Goal: Task Accomplishment & Management: Complete application form

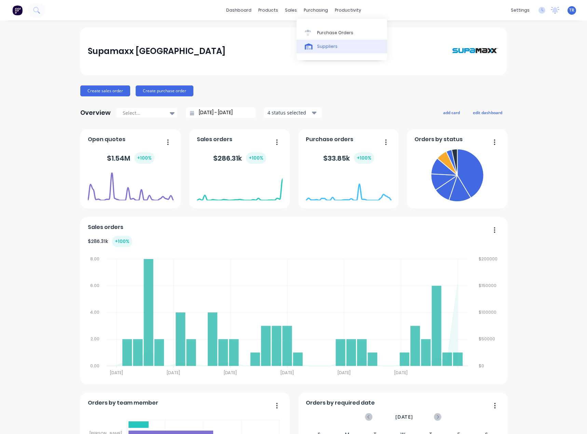
click at [312, 45] on icon at bounding box center [309, 46] width 8 height 6
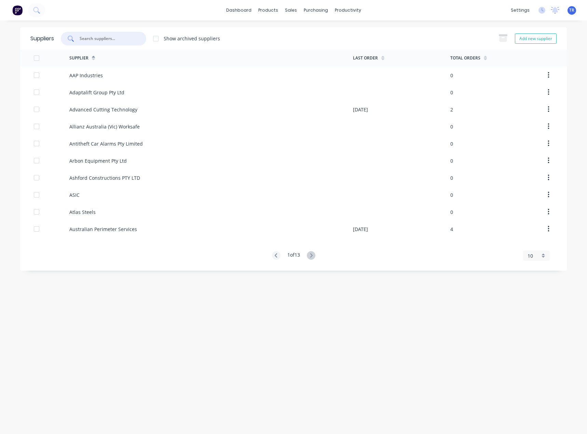
click at [108, 38] on input "text" at bounding box center [107, 38] width 57 height 7
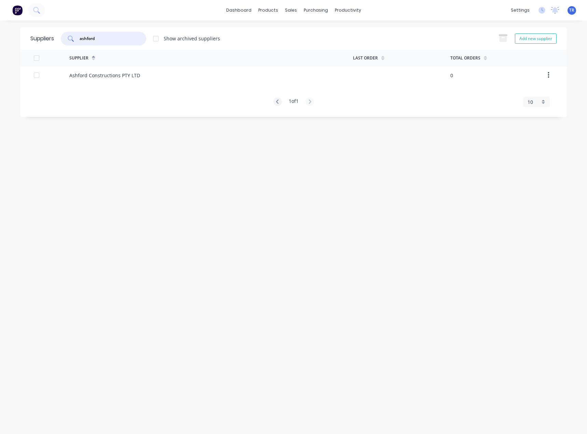
type input "ashford"
click at [110, 78] on div "Ashford Constructions PTY LTD" at bounding box center [104, 75] width 71 height 7
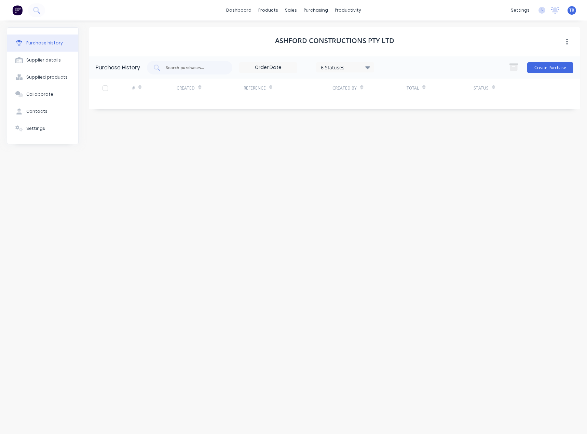
click at [568, 44] on button "button" at bounding box center [567, 42] width 16 height 12
click at [407, 24] on div "Purchase history Supplier details Supplied products Collaborate Contacts Settin…" at bounding box center [293, 224] width 587 height 407
drag, startPoint x: 404, startPoint y: 35, endPoint x: 267, endPoint y: 38, distance: 137.5
click at [267, 38] on div "Ashford Constructions PTY LTD" at bounding box center [334, 41] width 491 height 29
copy h1 "Ashford Constructions PTY LTD"
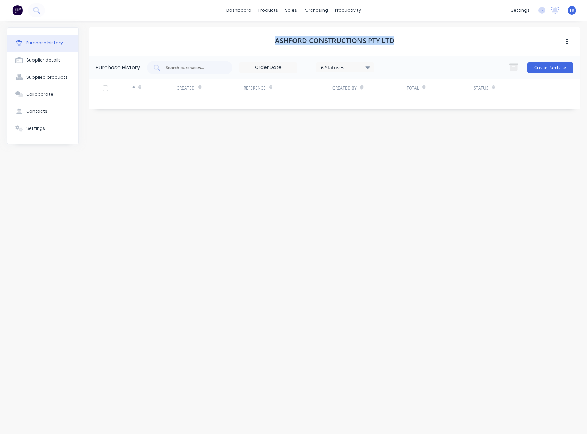
click at [568, 43] on button "button" at bounding box center [567, 42] width 16 height 12
click at [538, 60] on div "Archive" at bounding box center [542, 60] width 53 height 10
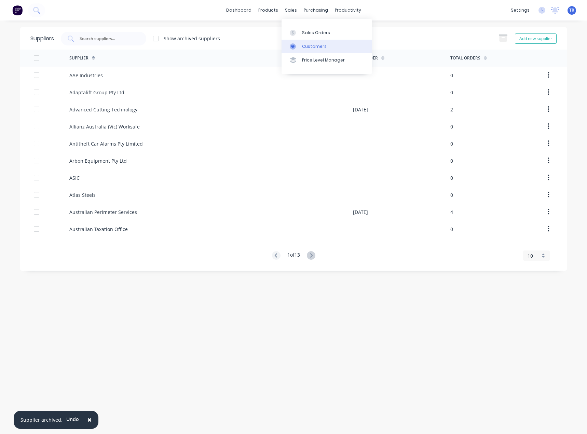
click at [297, 44] on div at bounding box center [295, 46] width 10 height 6
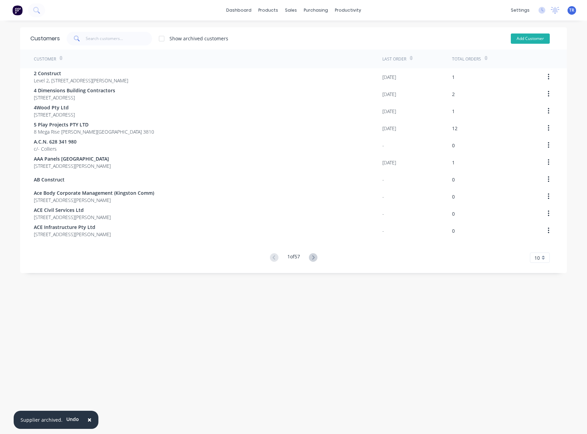
click at [515, 38] on button "Add Customer" at bounding box center [530, 38] width 39 height 10
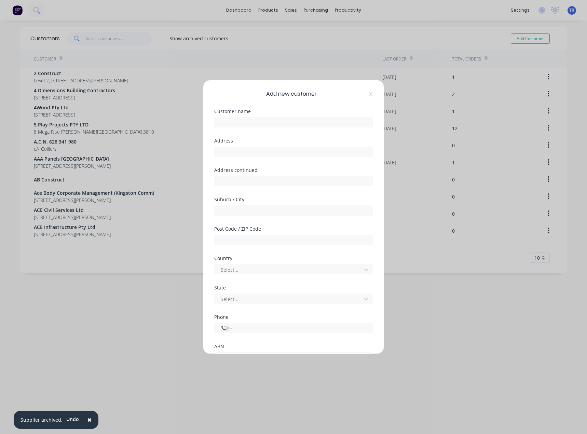
select select "AU"
paste input "Ashford Constructions PTY LTD"
click at [251, 123] on input "text" at bounding box center [293, 122] width 159 height 10
type input "Ashford Constructions PTY LTD"
click at [66, 422] on button "Undo" at bounding box center [73, 419] width 20 height 10
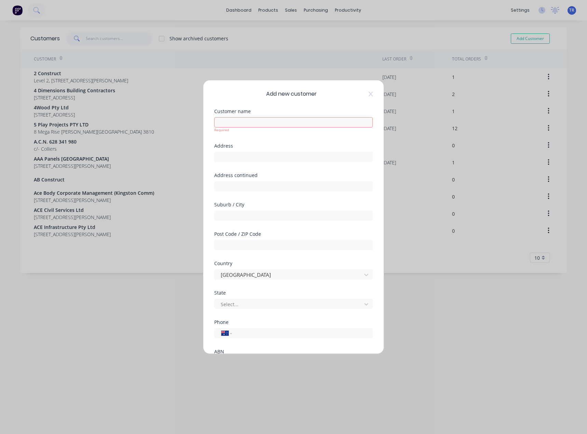
click at [366, 91] on div "Add new customer" at bounding box center [293, 94] width 159 height 8
click at [369, 95] on icon at bounding box center [371, 94] width 4 height 5
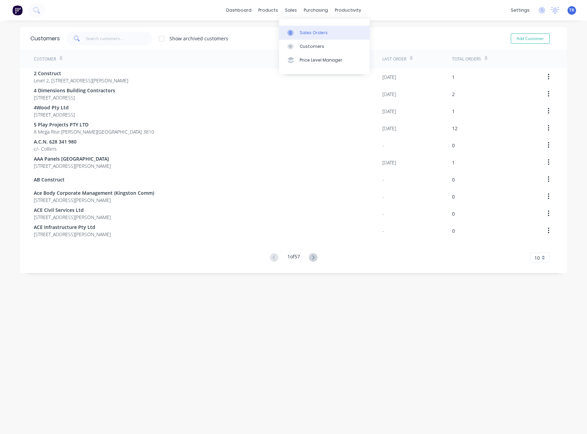
click at [298, 37] on link "Sales Orders" at bounding box center [324, 33] width 91 height 14
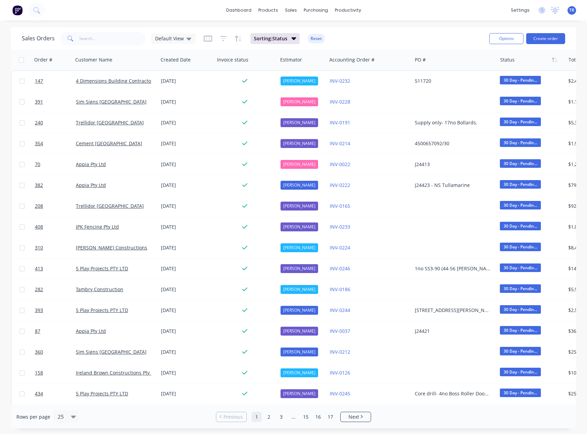
click at [545, 36] on button "Create order" at bounding box center [545, 38] width 39 height 11
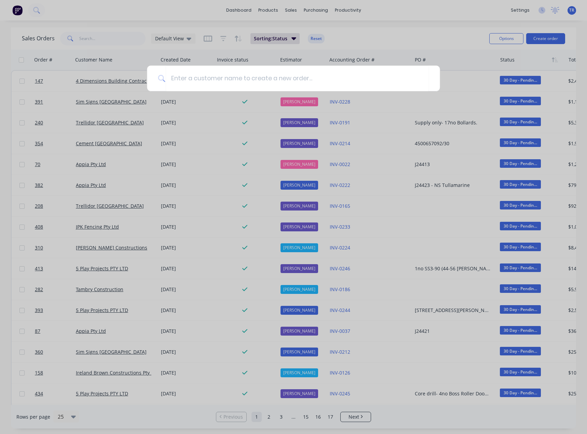
click at [292, 40] on div at bounding box center [293, 217] width 587 height 434
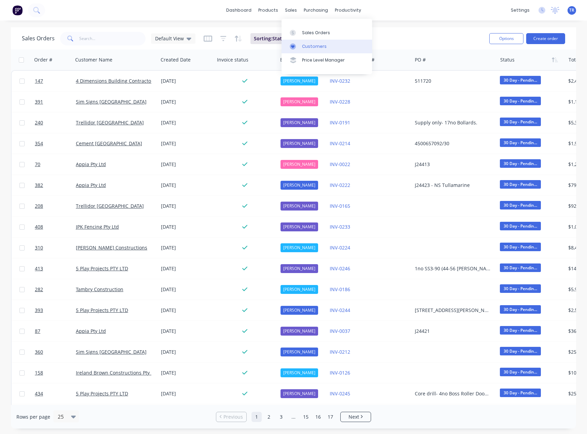
click at [307, 48] on div "Customers" at bounding box center [314, 46] width 25 height 6
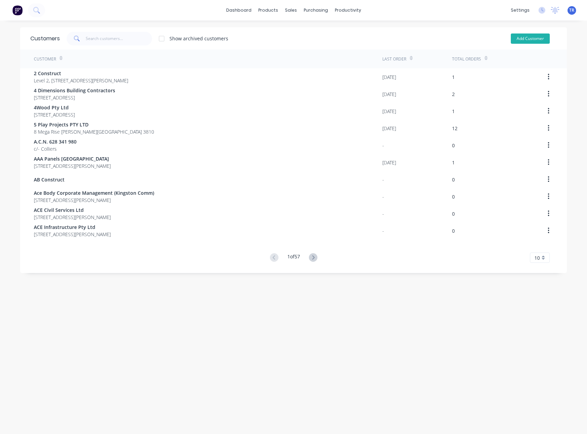
click at [538, 34] on button "Add Customer" at bounding box center [530, 38] width 39 height 10
select select "AU"
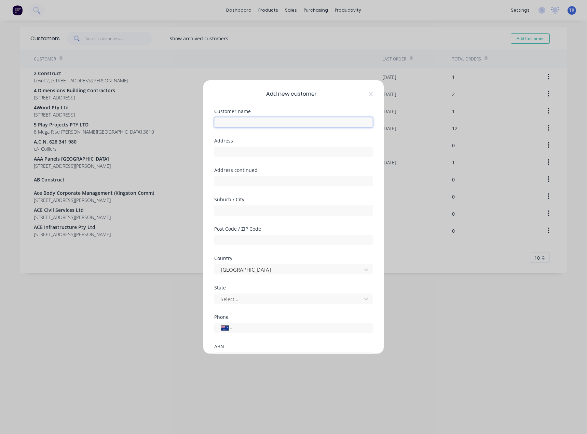
click at [296, 121] on input "text" at bounding box center [293, 122] width 159 height 10
paste input "Ashford Constructions PTY LTD"
type input "Ashford Constructions PTY LTD"
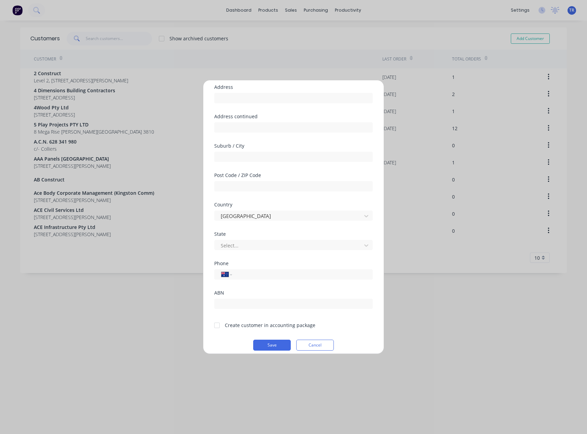
scroll to position [60, 0]
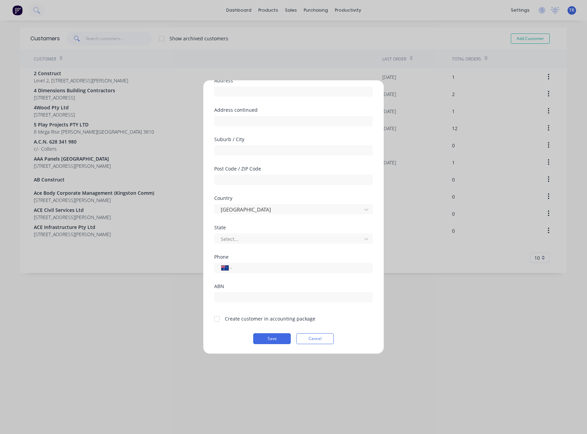
drag, startPoint x: 267, startPoint y: 336, endPoint x: 312, endPoint y: 156, distance: 186.1
click at [312, 157] on form "Customer name Ashford Constructions PTY LTD Address Address continued Suburb / …" at bounding box center [293, 196] width 159 height 295
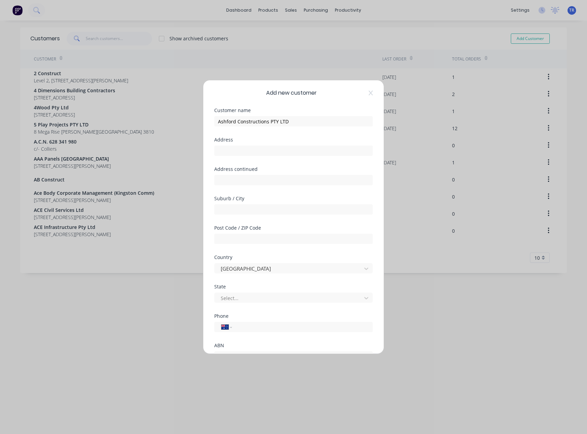
scroll to position [0, 0]
click at [369, 92] on icon at bounding box center [371, 94] width 4 height 5
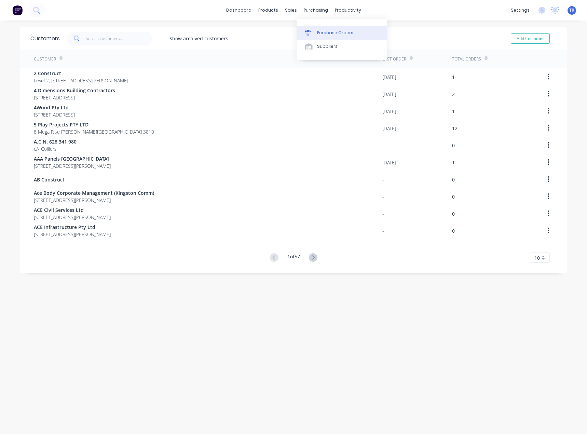
click at [325, 36] on div "Purchase Orders" at bounding box center [335, 33] width 36 height 6
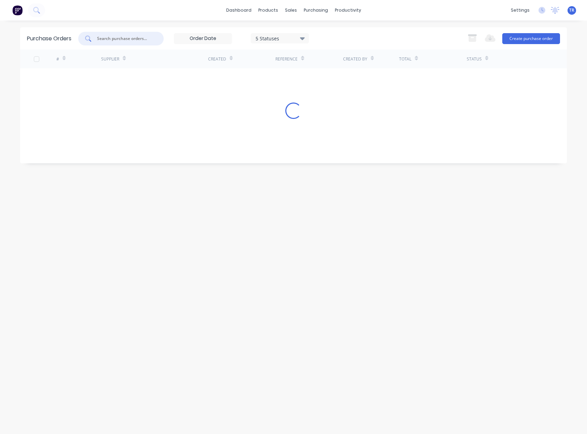
click at [111, 42] on input "text" at bounding box center [124, 38] width 57 height 7
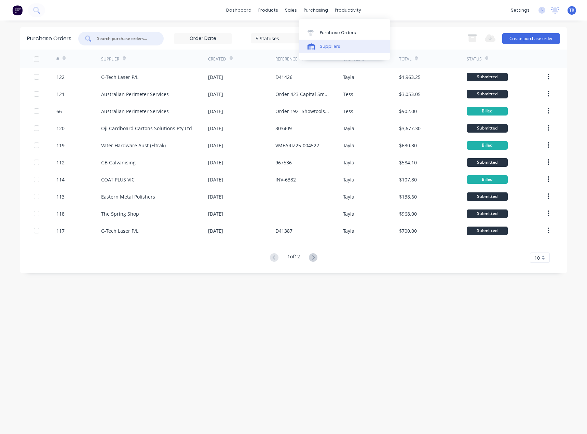
click at [328, 45] on div "Suppliers" at bounding box center [330, 46] width 21 height 6
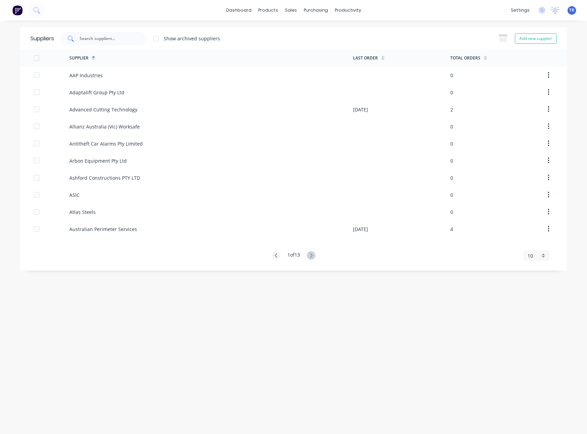
click at [115, 43] on div at bounding box center [103, 39] width 85 height 14
paste input "73 007 784 689"
type input "73 007 784 689"
click at [294, 47] on icon at bounding box center [293, 46] width 6 height 6
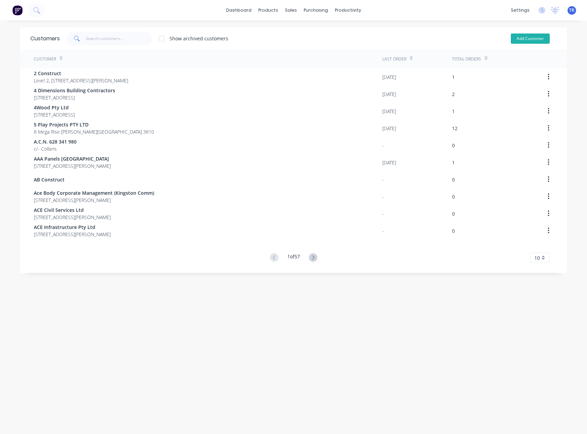
click at [543, 41] on button "Add Customer" at bounding box center [530, 38] width 39 height 10
select select "AU"
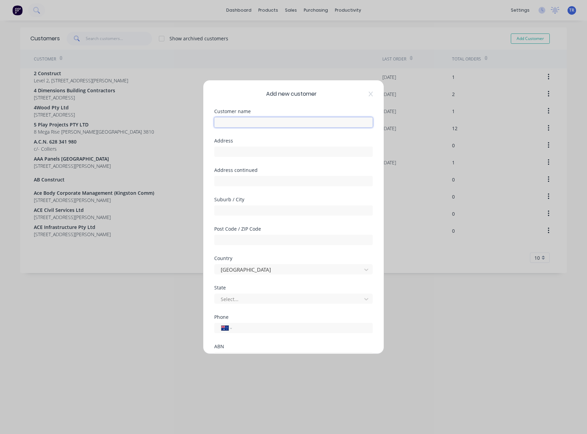
paste input "Ashford Constructions PTY LTD"
click at [227, 125] on input "Ashford Constructions PTY LTD" at bounding box center [293, 122] width 159 height 10
type input "Ashford Constructions PTY LTD"
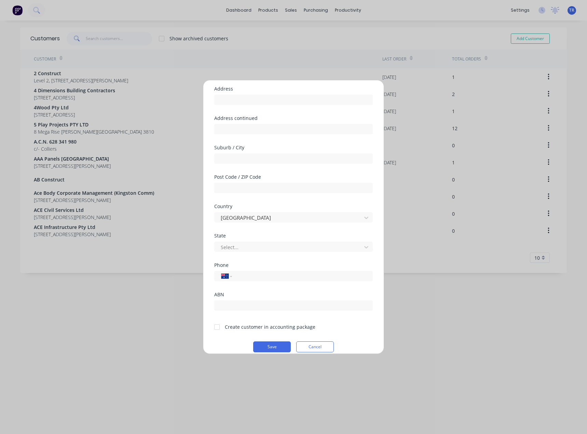
scroll to position [60, 0]
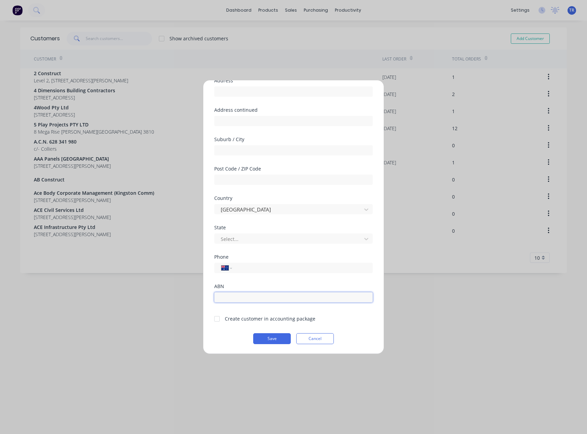
click at [283, 301] on input "text" at bounding box center [293, 297] width 159 height 10
paste input "73007784689"
type input "73007784689"
click at [259, 242] on div at bounding box center [289, 239] width 138 height 9
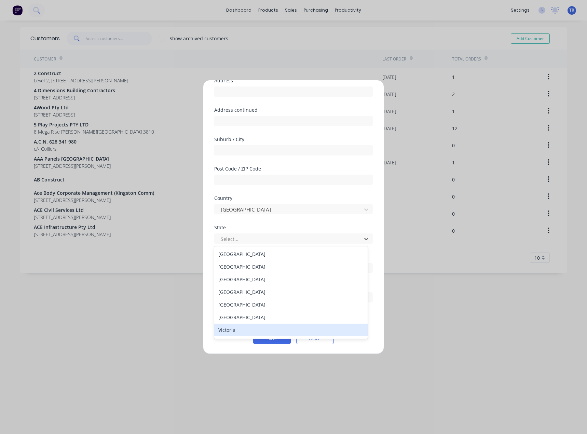
click at [244, 325] on div "Victoria" at bounding box center [290, 330] width 153 height 13
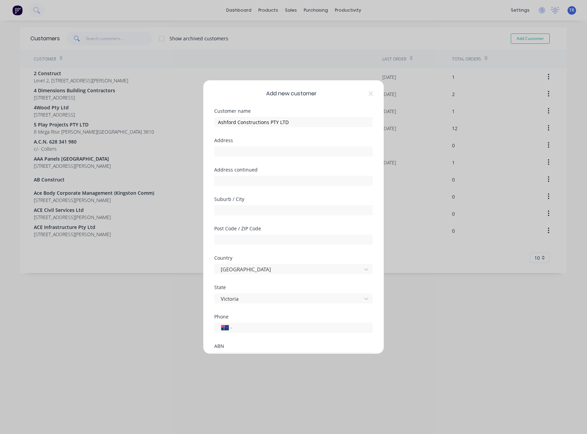
scroll to position [0, 0]
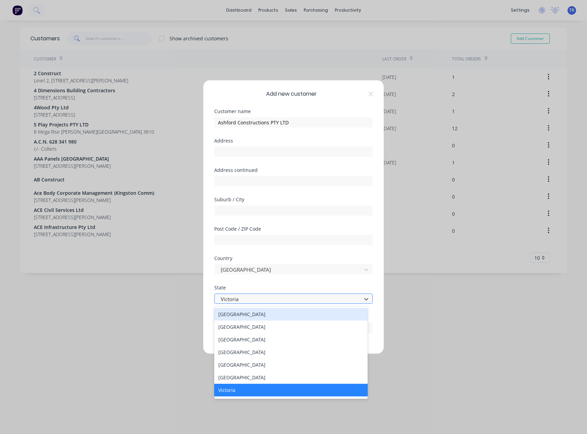
click at [278, 302] on div at bounding box center [289, 299] width 138 height 9
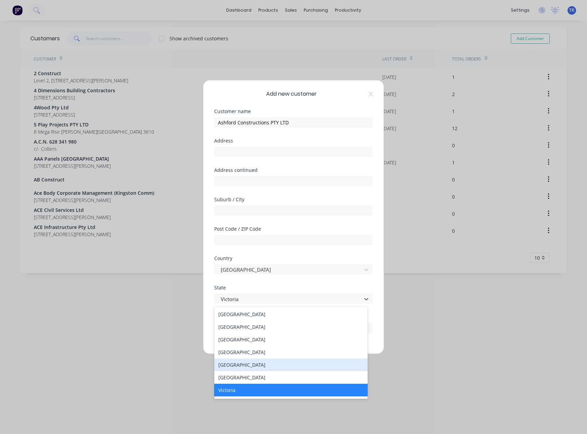
click at [271, 365] on div "[GEOGRAPHIC_DATA]" at bounding box center [290, 365] width 153 height 13
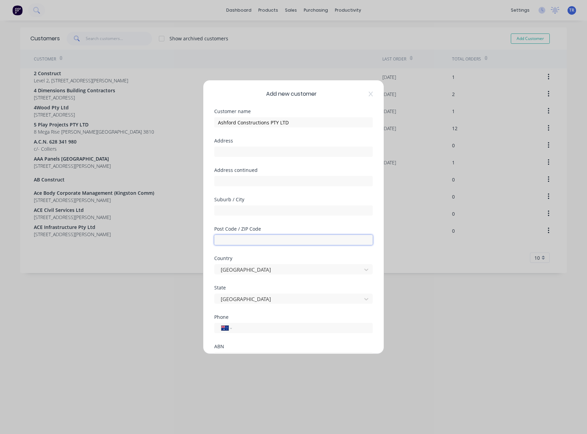
click at [245, 236] on input "text" at bounding box center [293, 240] width 159 height 10
paste input "5152"
type input "5152"
click at [237, 220] on div "Suburb / City" at bounding box center [293, 211] width 159 height 29
drag, startPoint x: 234, startPoint y: 241, endPoint x: 205, endPoint y: 241, distance: 28.7
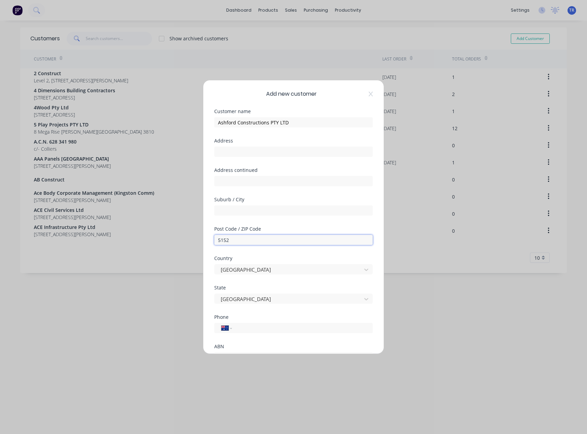
click at [205, 241] on div "Add new customer Customer name Ashford Constructions PTY LTD Address Address co…" at bounding box center [293, 216] width 180 height 273
click at [247, 200] on div "Suburb / City" at bounding box center [293, 199] width 159 height 5
click at [245, 208] on input "text" at bounding box center [293, 210] width 159 height 10
paste input "[PERSON_NAME]"
type input "[PERSON_NAME]"
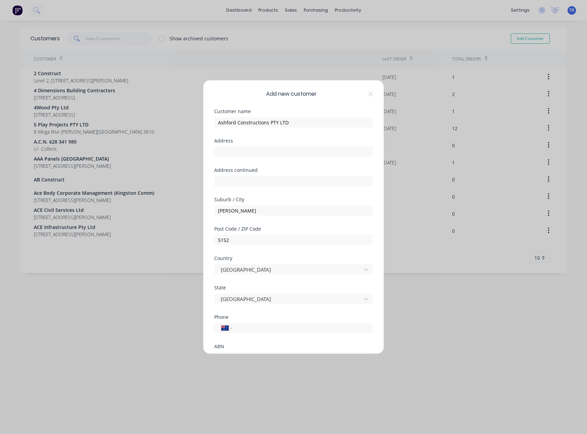
click at [246, 193] on div "Address continued" at bounding box center [293, 182] width 159 height 29
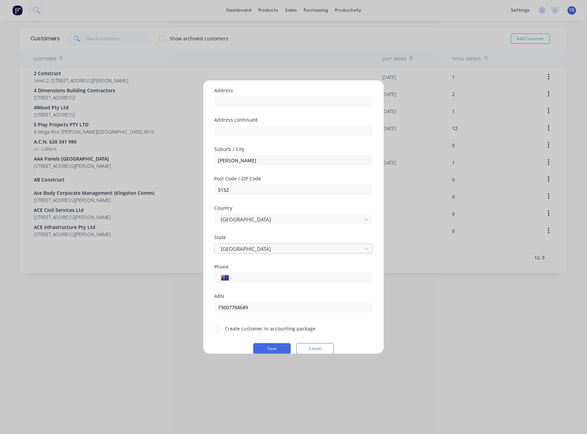
scroll to position [60, 0]
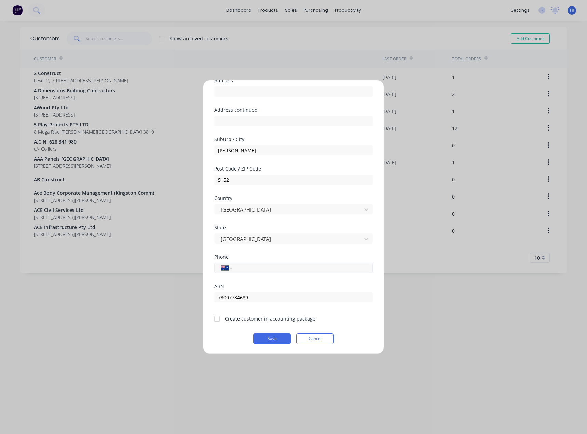
click at [243, 272] on input "tel" at bounding box center [301, 268] width 129 height 8
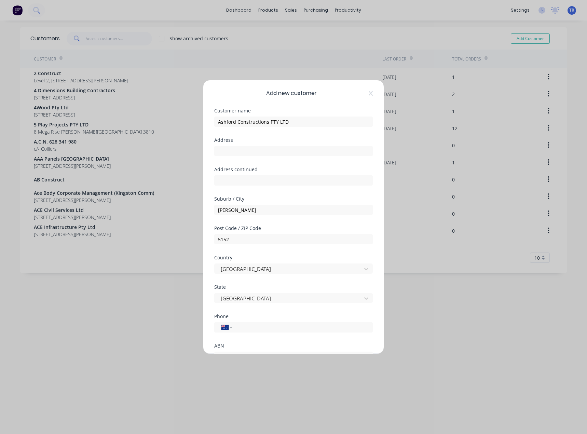
scroll to position [0, 0]
drag, startPoint x: 301, startPoint y: 120, endPoint x: 212, endPoint y: 123, distance: 88.9
click at [212, 123] on div "Add new customer Customer name Ashford Constructions PTY LTD Address Address co…" at bounding box center [293, 216] width 180 height 273
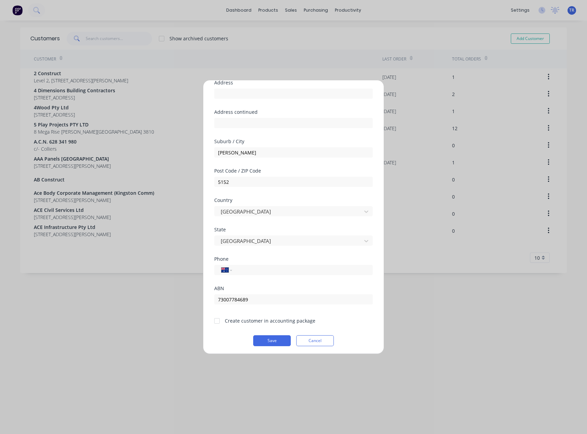
scroll to position [60, 0]
click at [260, 340] on button "Save" at bounding box center [272, 338] width 38 height 11
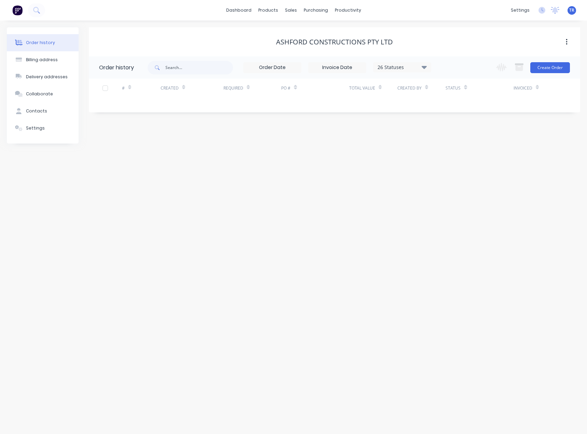
click at [5, 130] on div "Order history Billing address Delivery addresses Collaborate Contacts Settings …" at bounding box center [293, 228] width 587 height 414
click at [14, 129] on div at bounding box center [19, 128] width 10 height 6
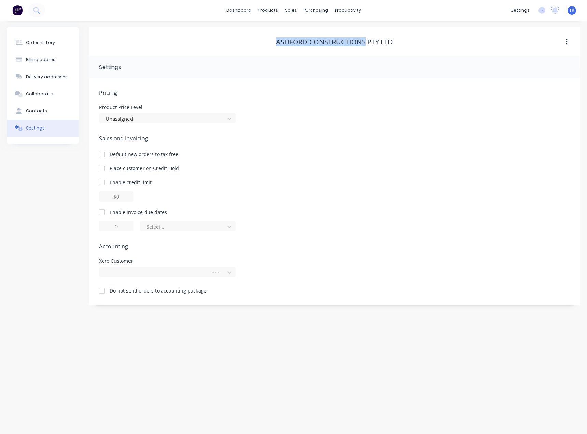
drag, startPoint x: 271, startPoint y: 44, endPoint x: 365, endPoint y: 43, distance: 93.3
click at [365, 43] on div "Ashford Constructions PTY LTD" at bounding box center [334, 42] width 491 height 8
copy div "Ashford Constructions"
click at [139, 268] on div at bounding box center [163, 272] width 116 height 9
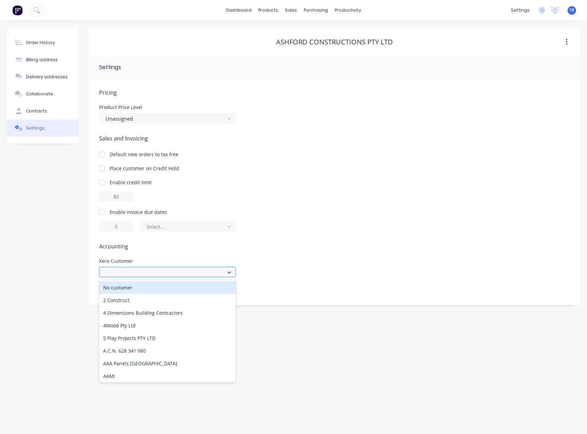
paste input "Ashford Constructions"
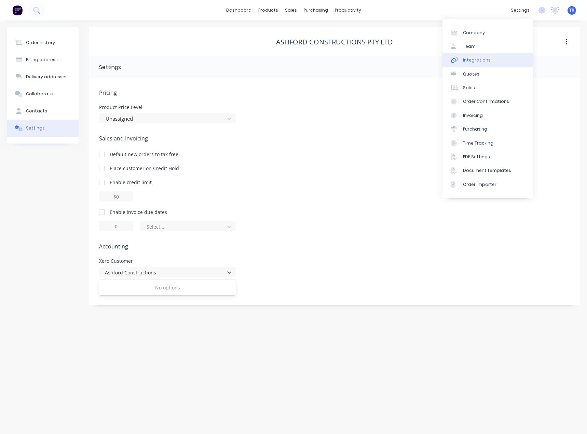
type input "Ashford Constructions"
click at [472, 60] on div "Integrations" at bounding box center [477, 60] width 28 height 6
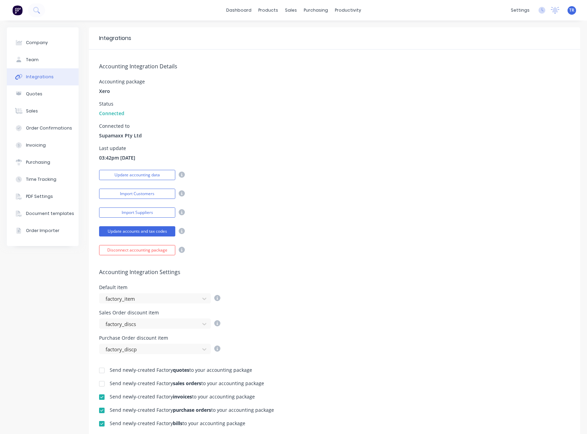
click at [129, 169] on div "Update accounting data" at bounding box center [142, 174] width 86 height 12
click at [129, 172] on button "Update accounting data" at bounding box center [137, 175] width 76 height 10
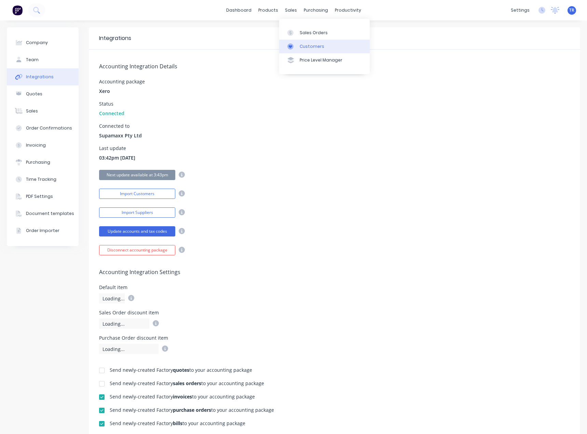
click at [297, 41] on link "Customers" at bounding box center [324, 47] width 91 height 14
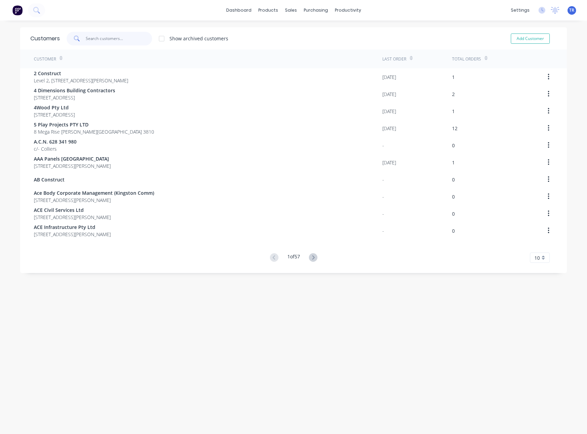
click at [124, 42] on input "text" at bounding box center [119, 39] width 67 height 14
paste input "Ashford Constructions"
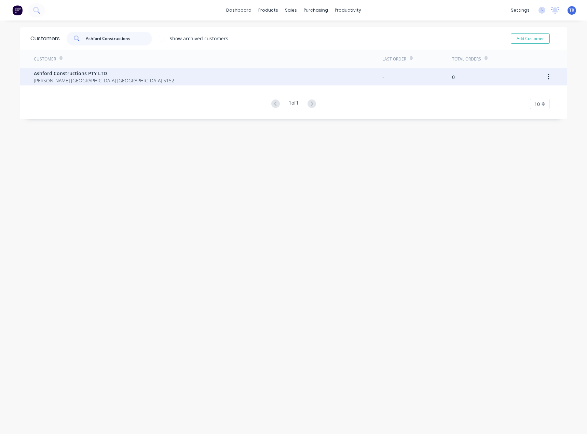
type input "Ashford Constructions"
click at [97, 73] on span "Ashford Constructions PTY LTD" at bounding box center [104, 73] width 140 height 7
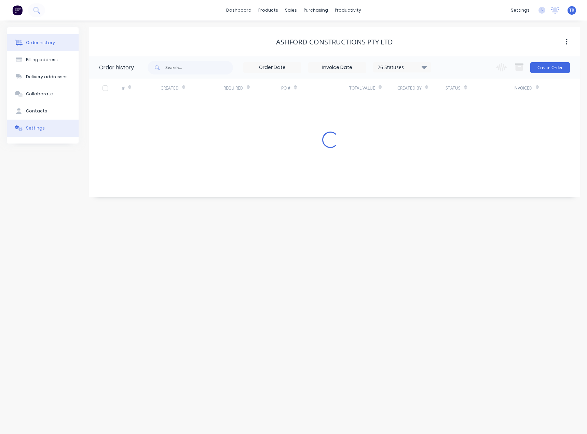
click at [52, 135] on button "Settings" at bounding box center [43, 128] width 72 height 17
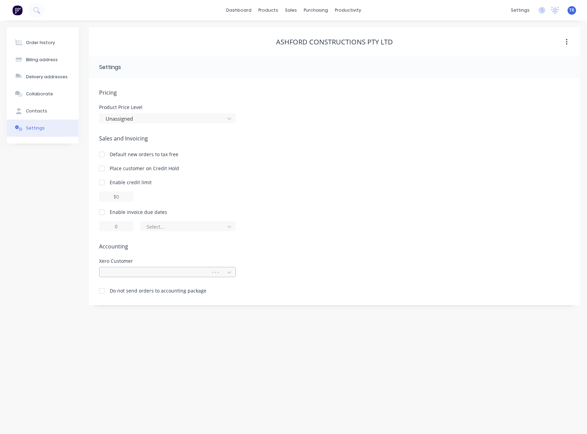
click at [140, 269] on div at bounding box center [167, 271] width 137 height 12
click at [139, 271] on div at bounding box center [156, 272] width 103 height 9
paste input "Ashford Constructions"
type input "Ashford Constructions"
click at [142, 286] on div "Ashford Constructions PTY LTD" at bounding box center [167, 287] width 137 height 13
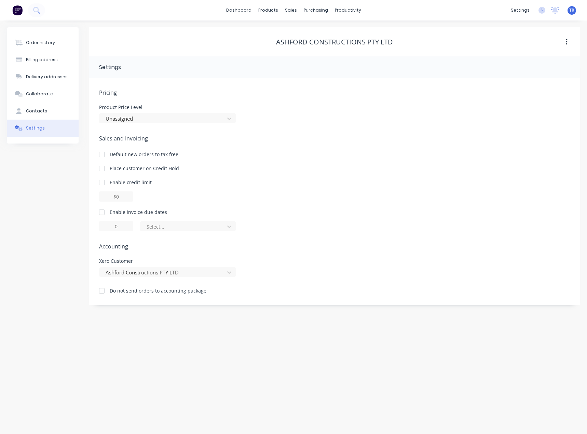
click at [100, 211] on div at bounding box center [102, 212] width 14 height 14
type input "1"
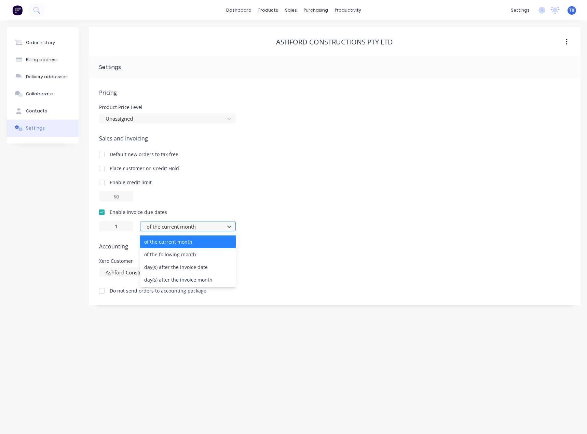
click at [166, 223] on div at bounding box center [183, 227] width 75 height 9
click at [175, 258] on div "of the following month" at bounding box center [188, 254] width 96 height 13
click at [174, 231] on div at bounding box center [183, 227] width 75 height 9
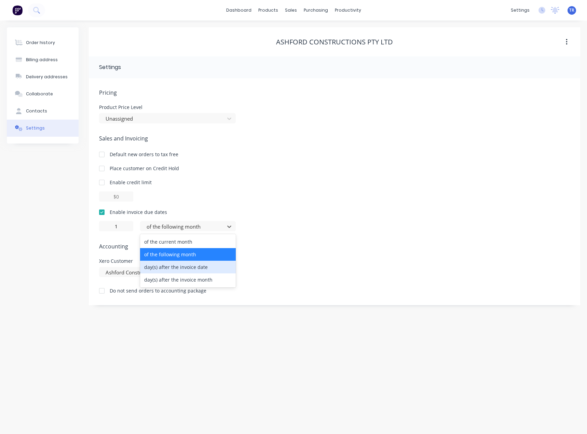
click at [183, 272] on div "day(s) after the invoice date" at bounding box center [188, 267] width 96 height 13
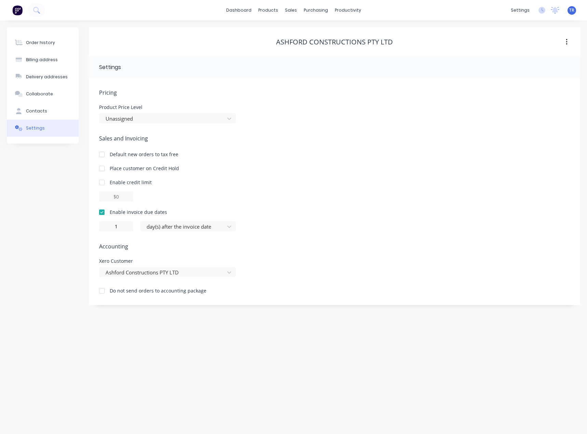
click at [265, 197] on div at bounding box center [334, 196] width 471 height 10
drag, startPoint x: 39, startPoint y: 55, endPoint x: 38, endPoint y: 52, distance: 3.6
click at [39, 55] on button "Billing address" at bounding box center [43, 59] width 72 height 17
select select "AU"
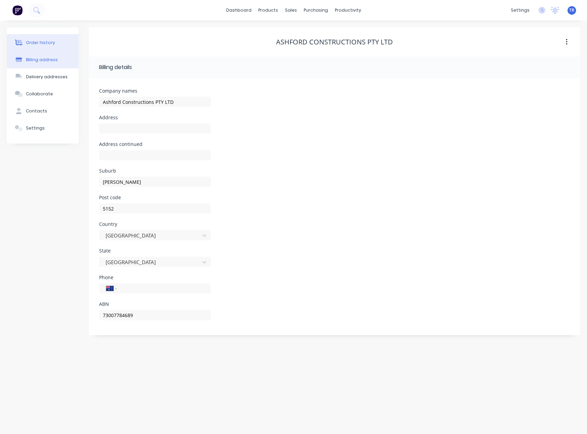
click at [42, 40] on div "Order history" at bounding box center [40, 43] width 29 height 6
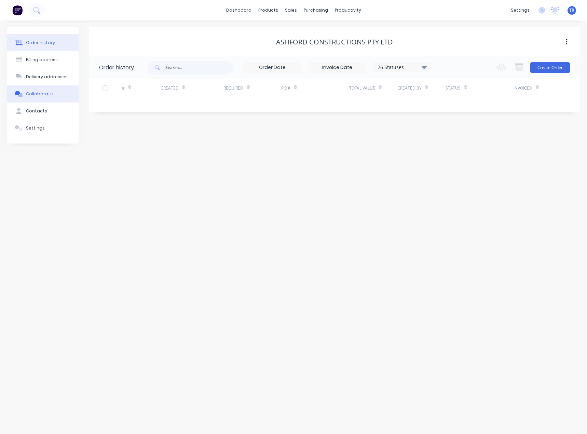
click at [43, 100] on button "Collaborate" at bounding box center [43, 93] width 72 height 17
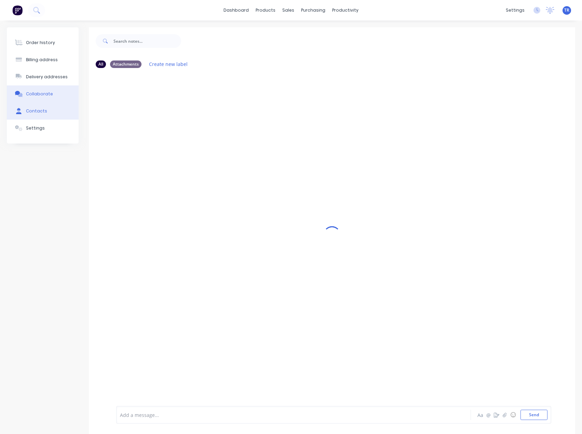
click at [39, 111] on div "Contacts" at bounding box center [36, 111] width 21 height 6
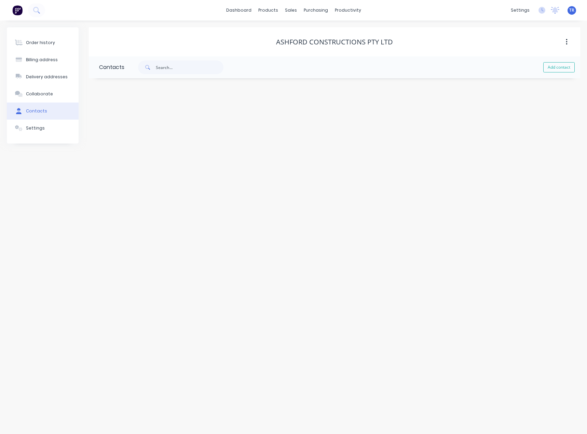
click at [541, 69] on div "Add contact" at bounding box center [352, 67] width 456 height 22
click at [543, 69] on button "Add contact" at bounding box center [558, 67] width 31 height 10
select select "AU"
click at [124, 119] on input "text" at bounding box center [155, 117] width 112 height 10
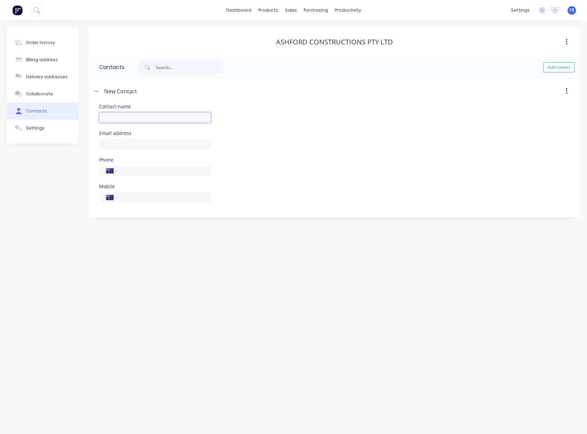
paste input "[PERSON_NAME]"
type input "[PERSON_NAME]"
select select "AU"
click at [137, 144] on input "text" at bounding box center [155, 144] width 112 height 10
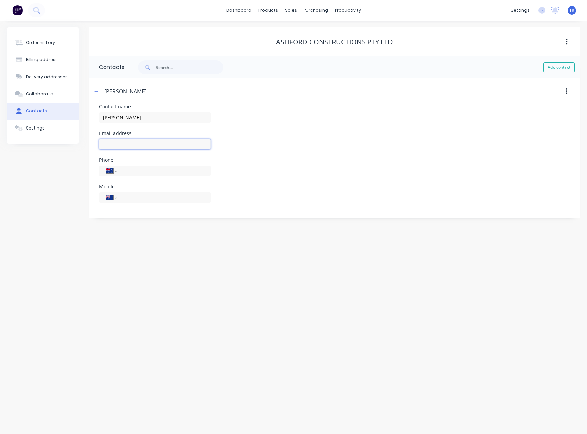
paste input "[PERSON_NAME][EMAIL_ADDRESS][DOMAIN_NAME]"
type input "[PERSON_NAME][EMAIL_ADDRESS][DOMAIN_NAME]"
click at [99, 237] on div "Order history Billing address Delivery addresses Collaborate Contacts Settings …" at bounding box center [293, 228] width 587 height 414
click at [48, 40] on div "Order history" at bounding box center [40, 43] width 29 height 6
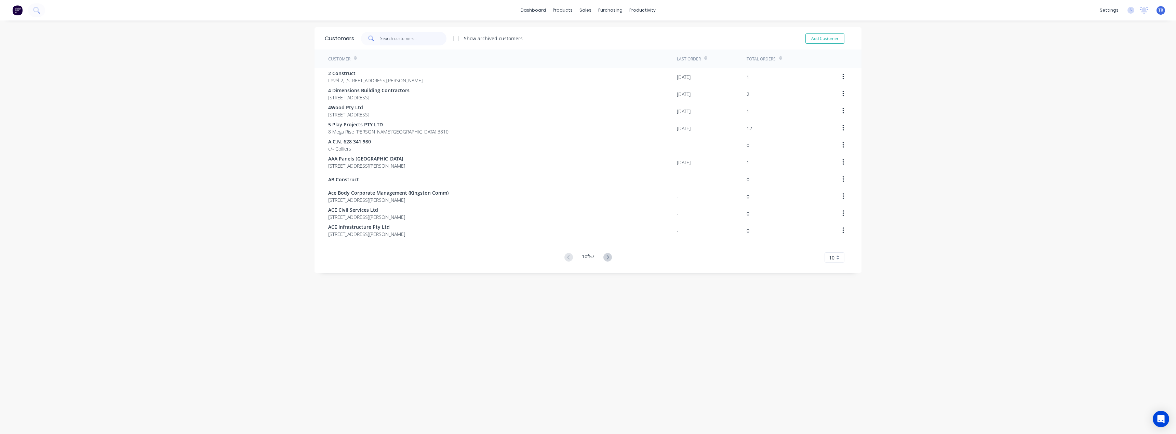
click at [410, 44] on input "text" at bounding box center [413, 39] width 67 height 14
paste input "Ashford Constructions PTY LTD"
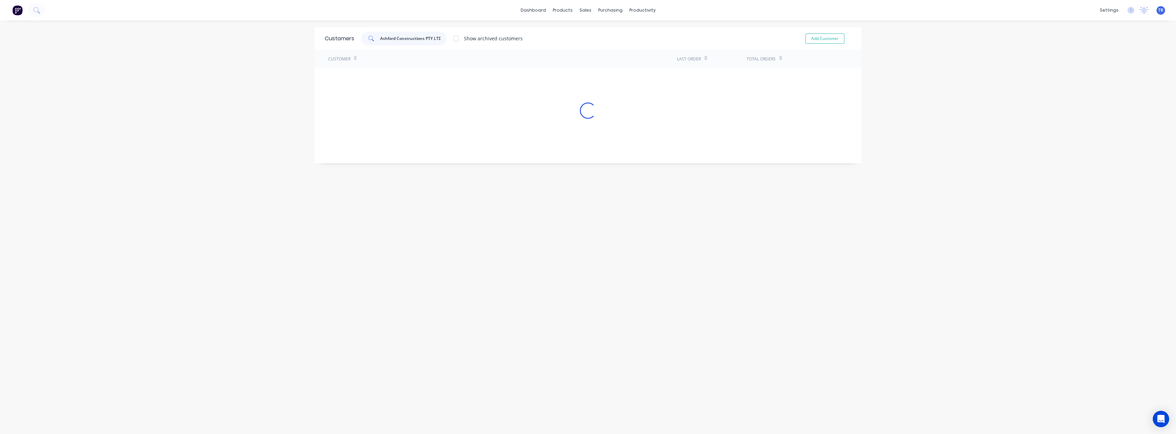
scroll to position [0, 0]
type input "Ashford Constructions PTY LTD"
click at [485, 38] on div "Show archived customers" at bounding box center [493, 38] width 59 height 7
click at [468, 41] on div "Show archived customers" at bounding box center [493, 38] width 59 height 7
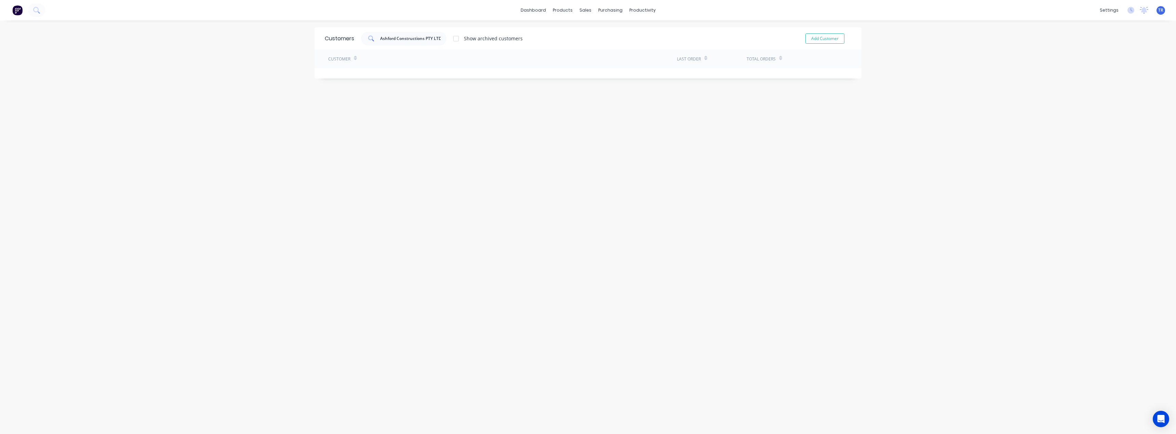
click at [458, 38] on div at bounding box center [456, 39] width 14 height 14
click at [428, 76] on div "Customers Ashford Constructions PTY LTD Show archived customers Add Customer Cu…" at bounding box center [587, 52] width 547 height 51
click at [610, 41] on link "Suppliers" at bounding box center [636, 47] width 91 height 14
click at [441, 38] on div at bounding box center [397, 39] width 85 height 14
paste input "Ashford Constructions PTY LTD"
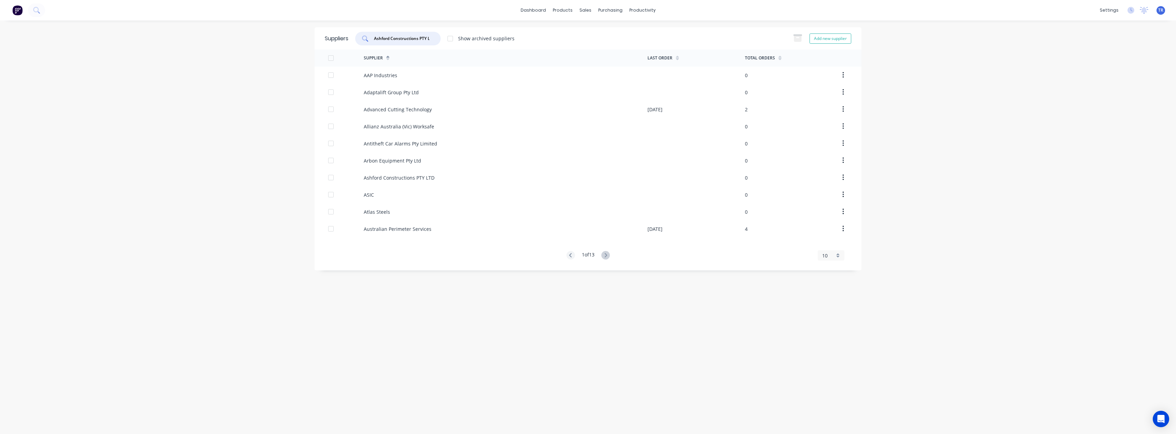
scroll to position [0, 8]
type input "Ashford Constructions PTY LTD"
click at [458, 76] on div "Ashford Constructions PTY LTD" at bounding box center [506, 75] width 284 height 17
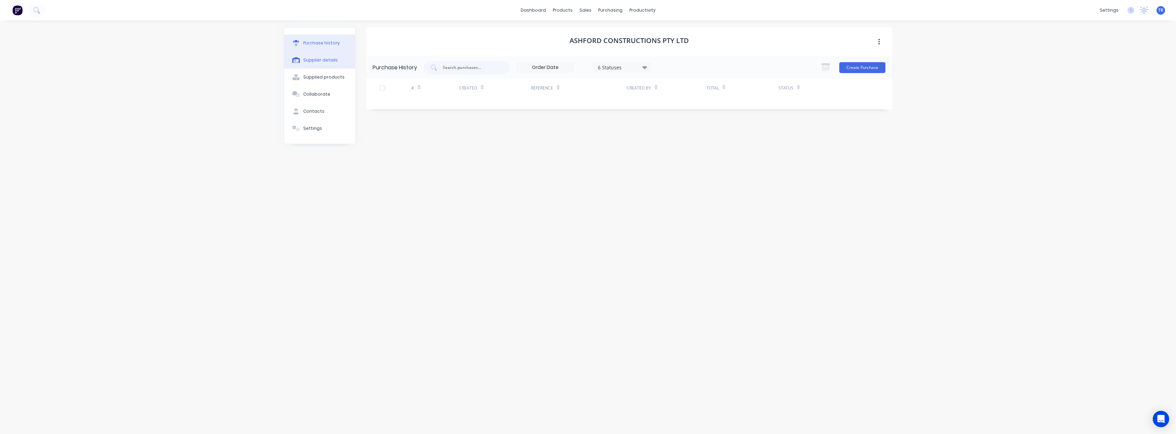
click at [309, 67] on button "Supplier details" at bounding box center [319, 60] width 71 height 17
select select "AU"
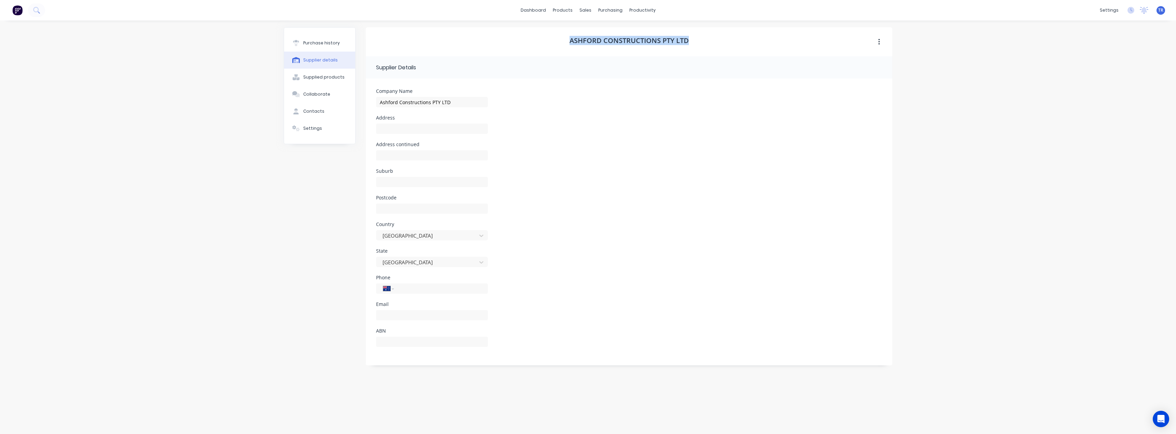
drag, startPoint x: 641, startPoint y: 34, endPoint x: 559, endPoint y: 39, distance: 82.5
click at [559, 39] on div "Ashford Constructions PTY LTD" at bounding box center [629, 41] width 526 height 29
copy h1 "Ashford Constructions PTY LTD"
click at [312, 104] on button "Contacts" at bounding box center [319, 111] width 71 height 17
click at [317, 95] on div "Collaborate" at bounding box center [316, 94] width 27 height 6
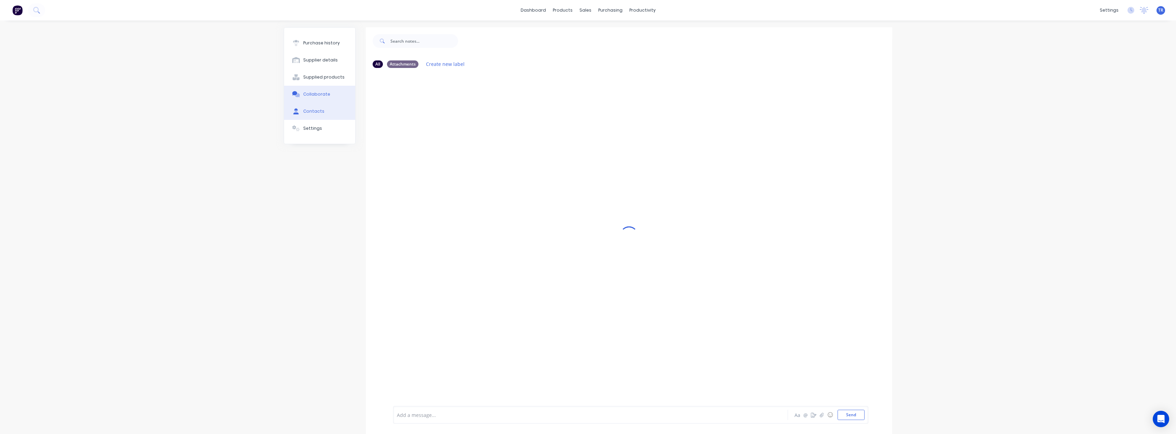
click at [326, 112] on button "Contacts" at bounding box center [319, 111] width 71 height 17
select select "AU"
click at [403, 86] on div "[PERSON_NAME]" at bounding box center [402, 90] width 42 height 22
click at [373, 89] on icon "button" at bounding box center [373, 89] width 4 height 5
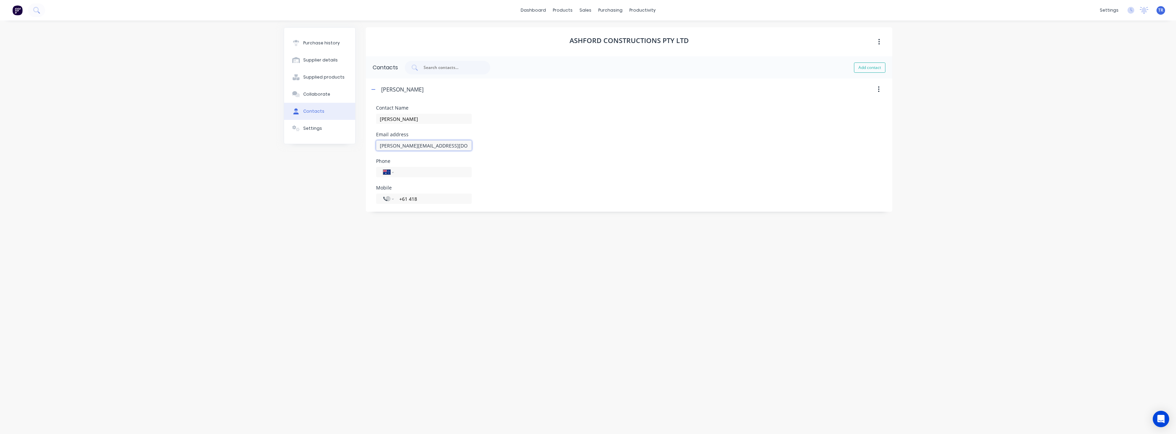
drag, startPoint x: 450, startPoint y: 147, endPoint x: 396, endPoint y: 147, distance: 53.7
click at [396, 147] on input "[PERSON_NAME][EMAIL_ADDRESS][DOMAIN_NAME]" at bounding box center [424, 145] width 96 height 10
click at [393, 147] on input "[PERSON_NAME][EMAIL_ADDRESS][DOMAIN_NAME]" at bounding box center [424, 145] width 96 height 10
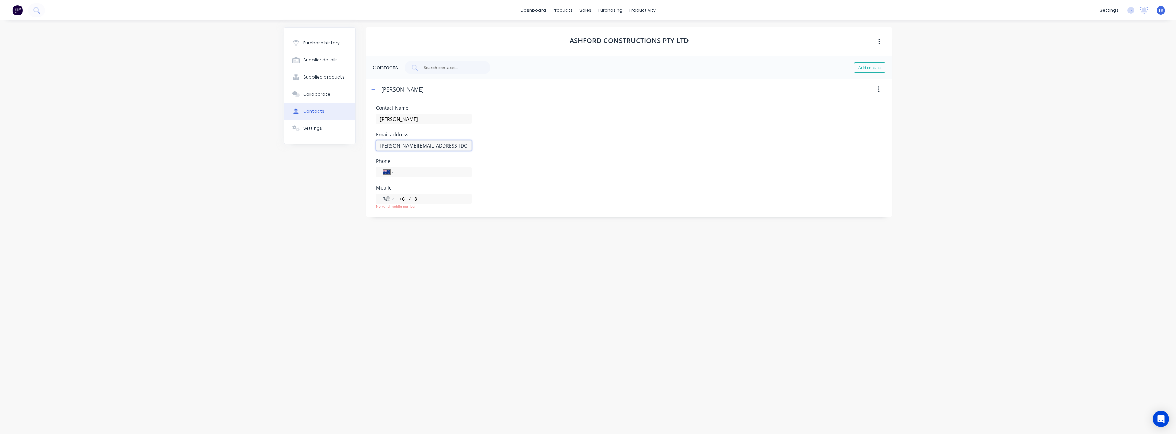
click at [396, 147] on input "[PERSON_NAME][EMAIL_ADDRESS][DOMAIN_NAME]" at bounding box center [424, 145] width 96 height 10
drag, startPoint x: 396, startPoint y: 146, endPoint x: 447, endPoint y: 142, distance: 50.4
click at [447, 142] on input "[PERSON_NAME][EMAIL_ADDRESS][DOMAIN_NAME]" at bounding box center [424, 145] width 96 height 10
drag, startPoint x: 416, startPoint y: 116, endPoint x: 339, endPoint y: 108, distance: 76.6
click at [334, 118] on div "Purchase history Supplier details Supplied products Collaborate Contacts Settin…" at bounding box center [588, 223] width 608 height 393
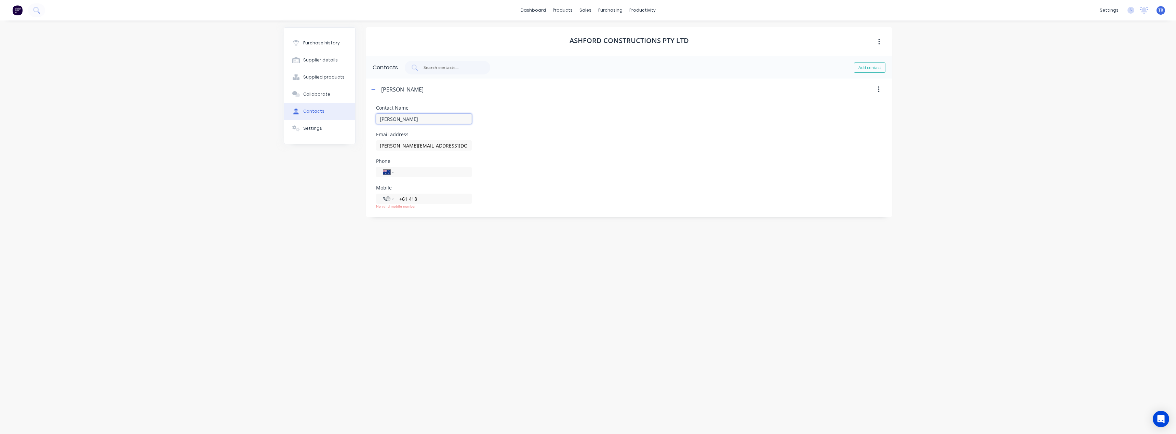
click at [402, 117] on input "[PERSON_NAME]" at bounding box center [424, 119] width 96 height 10
drag, startPoint x: 300, startPoint y: 159, endPoint x: 243, endPoint y: 163, distance: 56.5
click at [243, 163] on div "dashboard products sales purchasing productivity dashboard products Product Cat…" at bounding box center [588, 217] width 1176 height 434
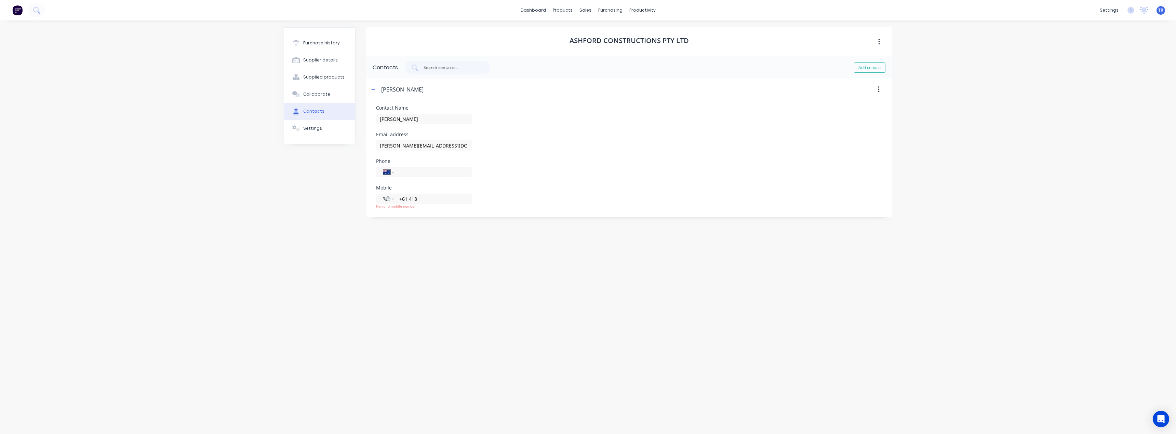
click at [273, 300] on div "dashboard products sales purchasing productivity dashboard products Product Cat…" at bounding box center [588, 217] width 1176 height 434
click at [407, 271] on div "Ashford Constructions PTY LTD Contacts Add contact Adam Lucey Contact Name Adam…" at bounding box center [629, 223] width 526 height 393
click at [541, 12] on link "dashboard" at bounding box center [533, 10] width 32 height 10
